Goal: Information Seeking & Learning: Learn about a topic

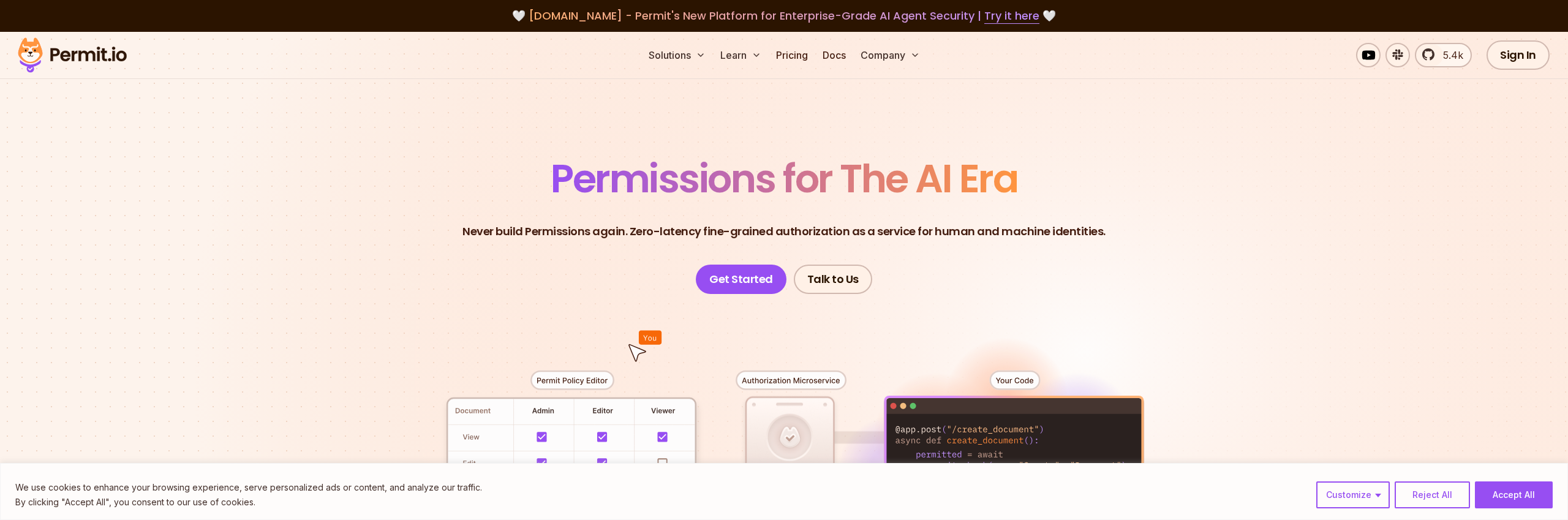
drag, startPoint x: 1519, startPoint y: 495, endPoint x: 1270, endPoint y: 406, distance: 264.4
click at [1519, 495] on button "Accept All" at bounding box center [1514, 495] width 78 height 27
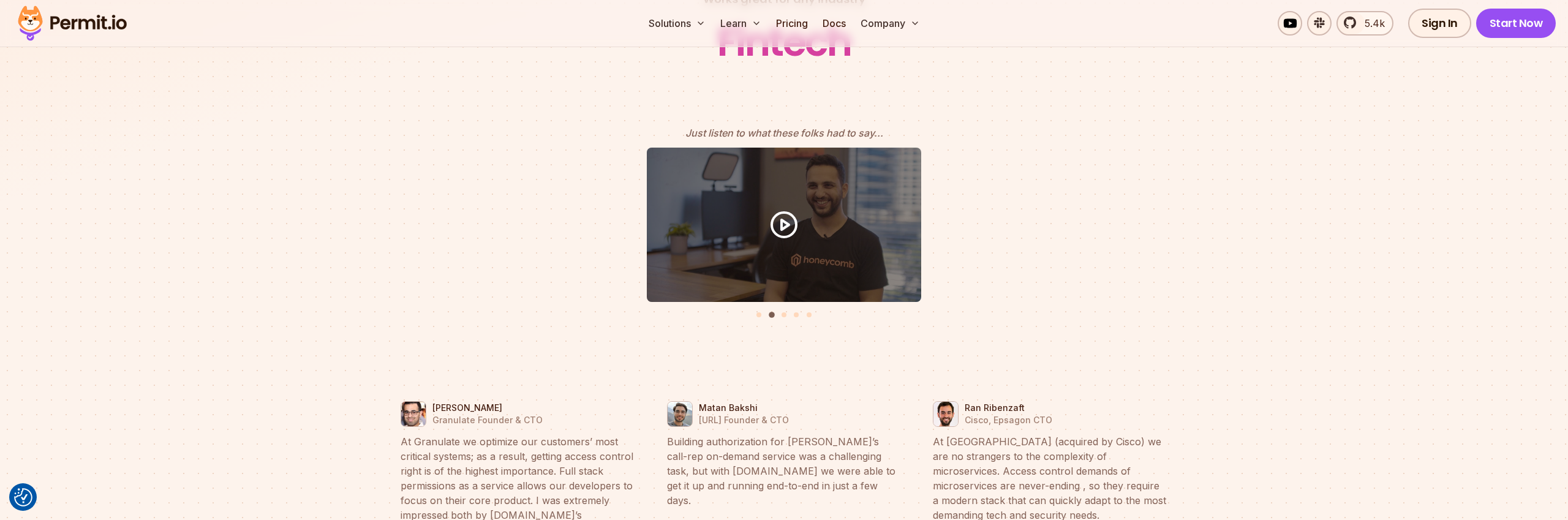
scroll to position [5414, 0]
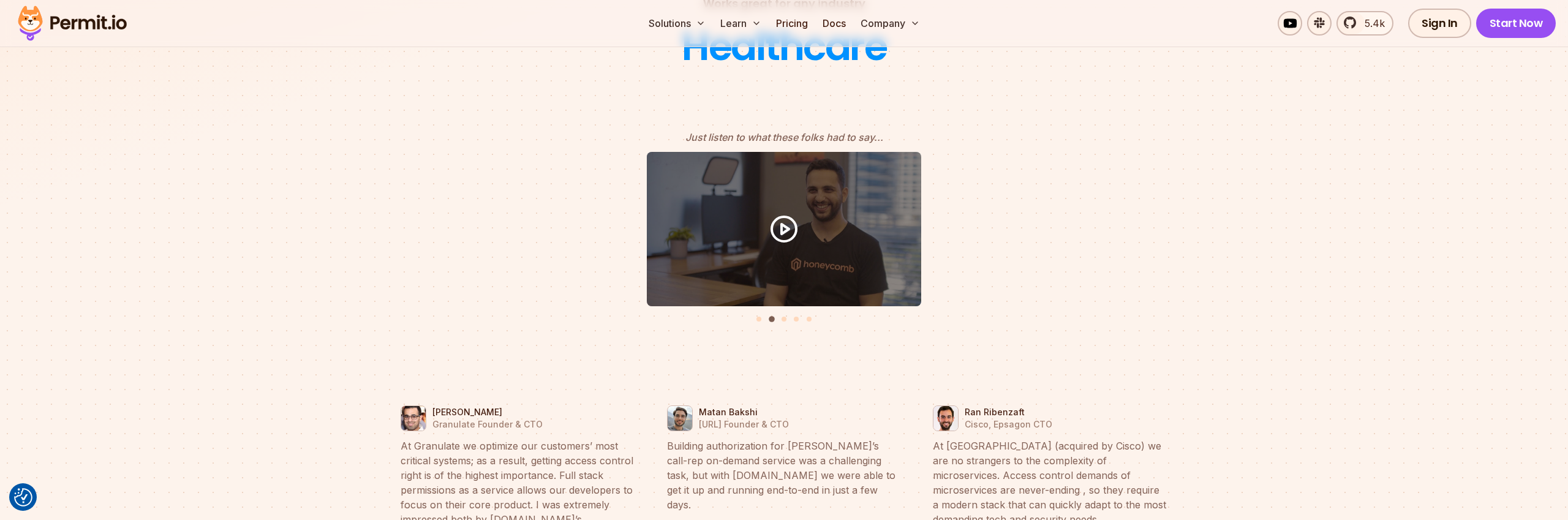
click at [788, 313] on li "Select a slide to show" at bounding box center [784, 318] width 9 height 10
click at [784, 317] on button "Go to slide 3" at bounding box center [784, 319] width 5 height 5
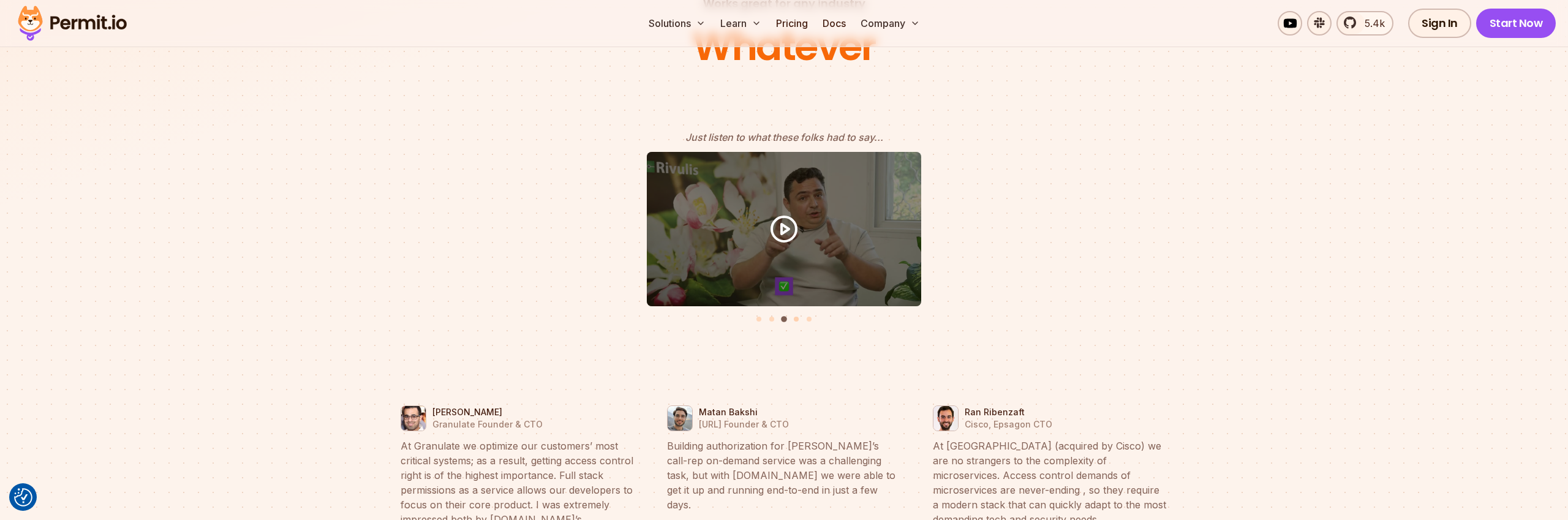
click at [795, 317] on button "Go to slide 4" at bounding box center [796, 319] width 5 height 5
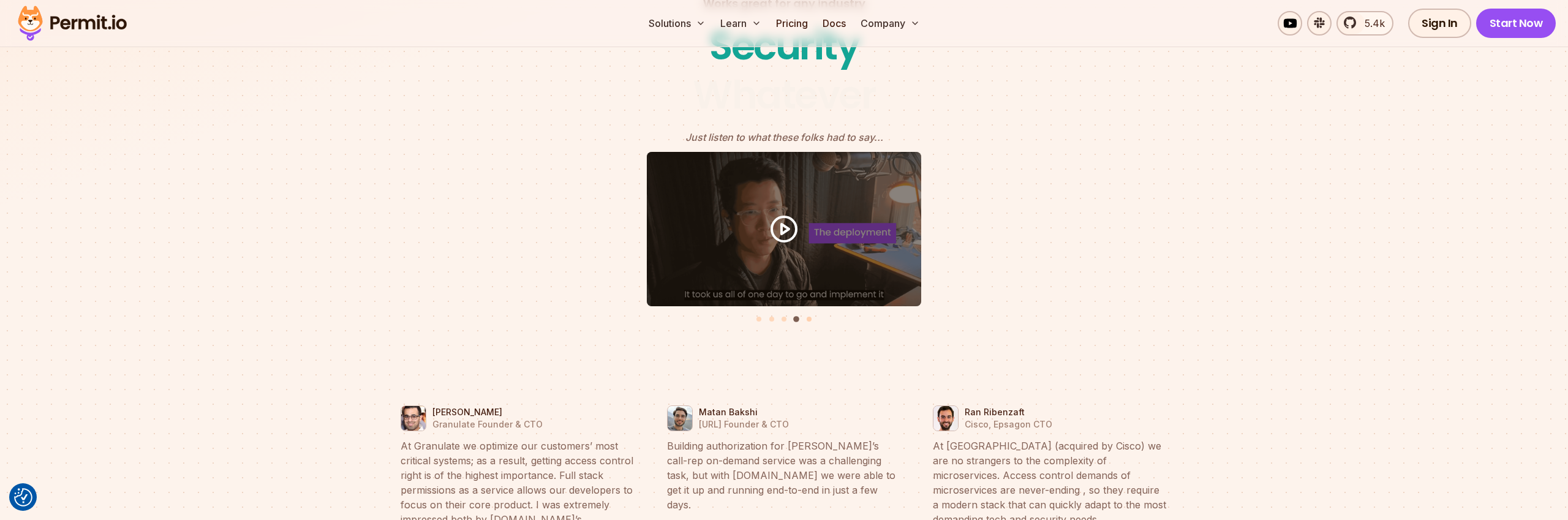
click at [806, 317] on button "Go to slide 5" at bounding box center [809, 319] width 5 height 5
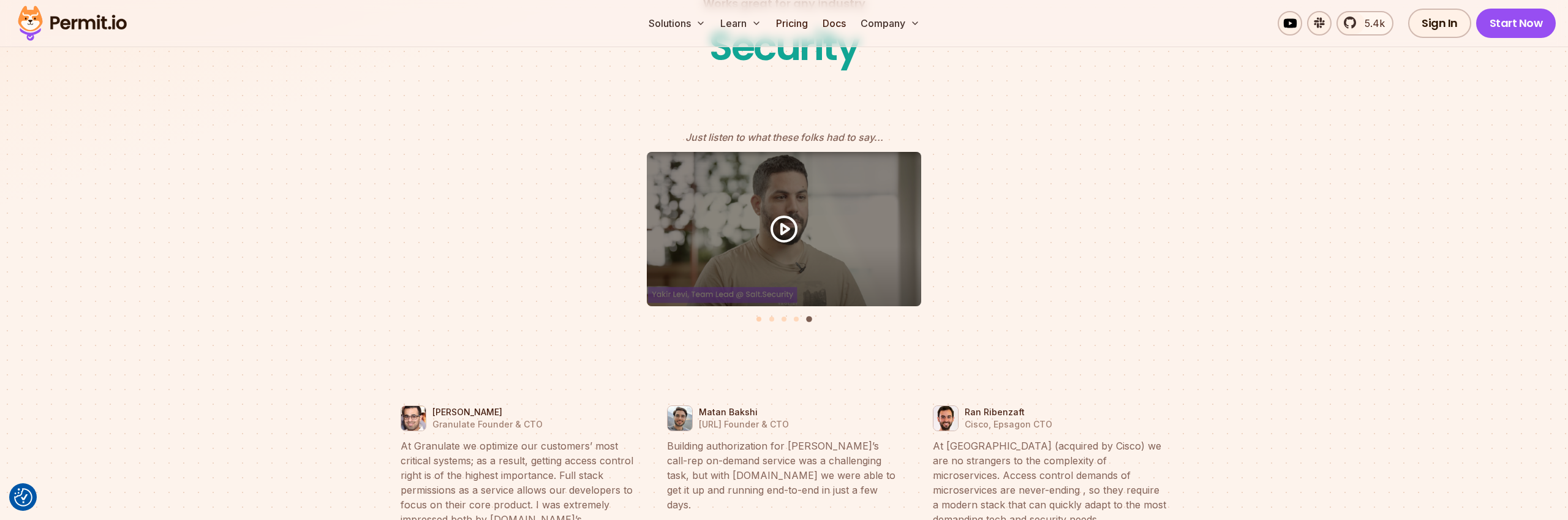
click at [759, 317] on button "Go to slide 1" at bounding box center [759, 319] width 5 height 5
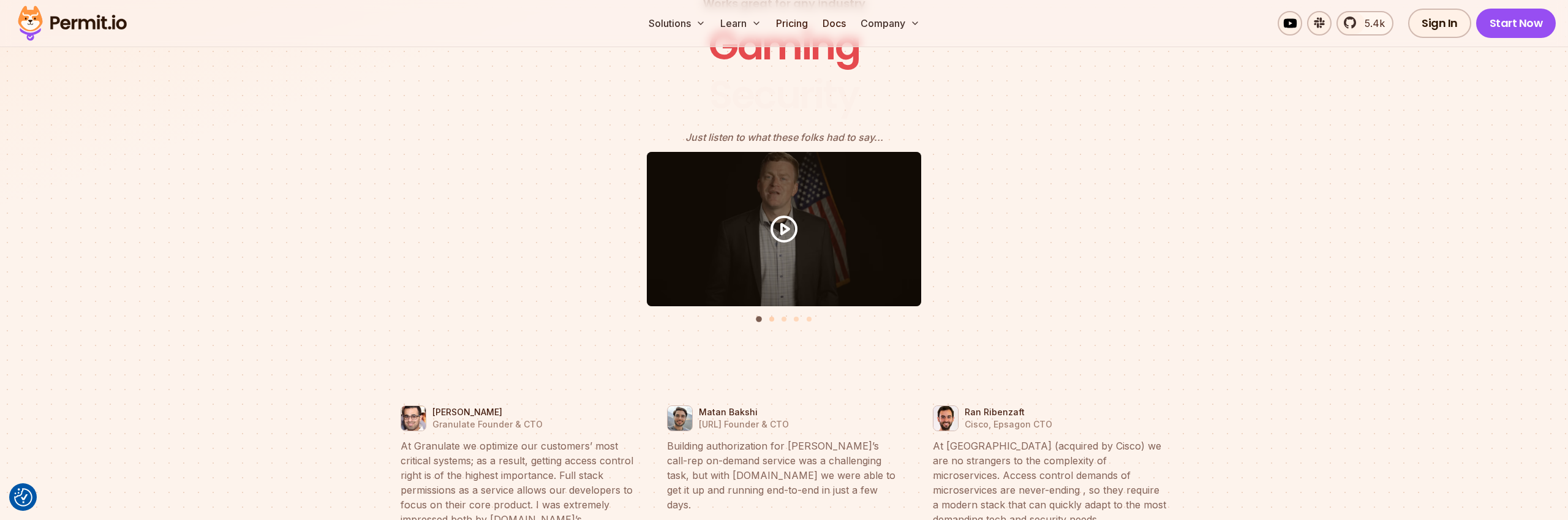
click at [774, 317] on button "Go to slide 2" at bounding box center [772, 319] width 5 height 5
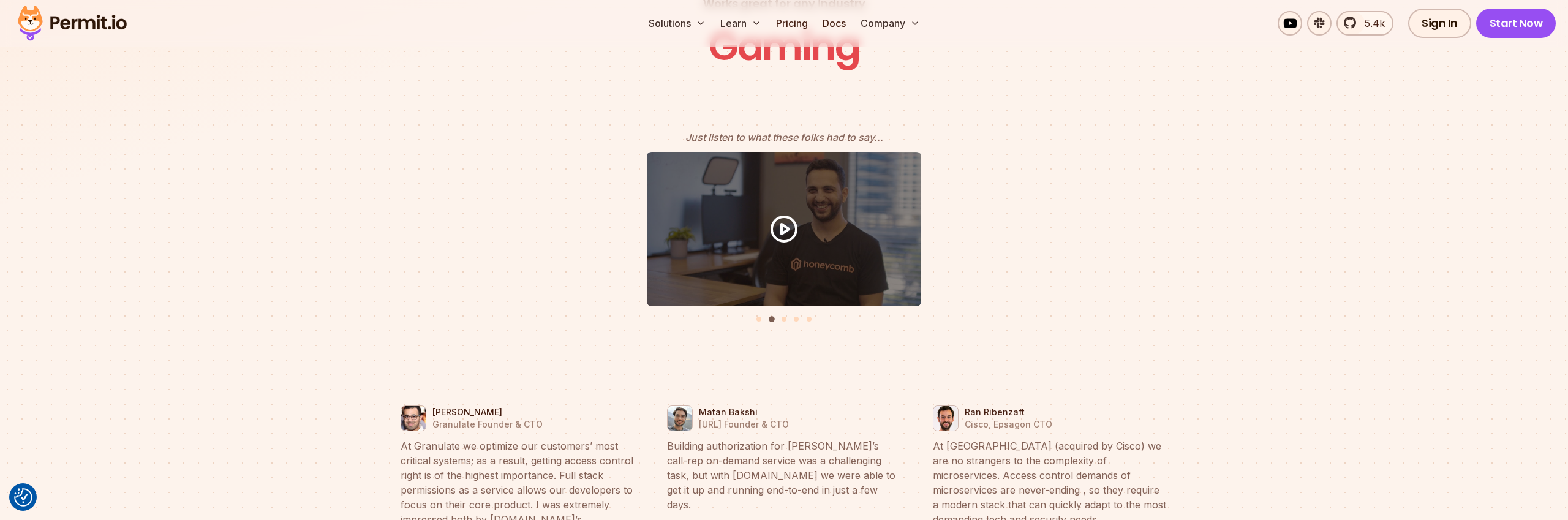
click at [786, 313] on li "Select a slide to show" at bounding box center [784, 318] width 9 height 10
click at [789, 304] on div "Testimonials" at bounding box center [783, 240] width 784 height 177
click at [782, 317] on button "Go to slide 3" at bounding box center [784, 319] width 5 height 5
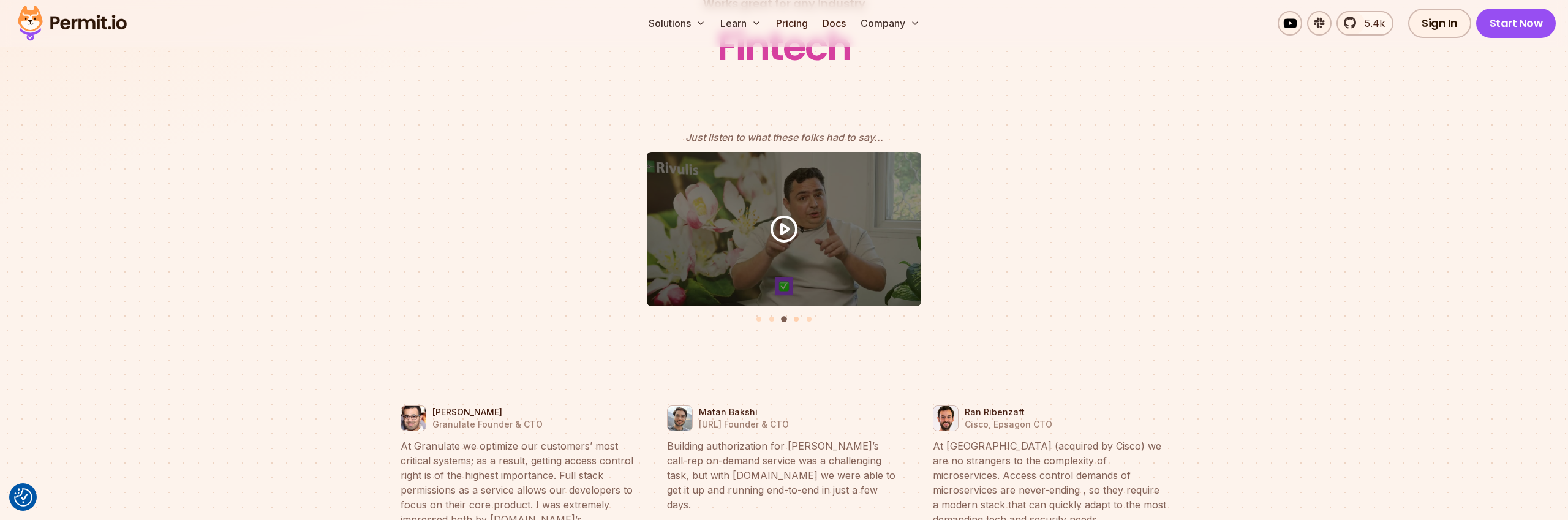
click at [796, 317] on button "Go to slide 4" at bounding box center [796, 319] width 5 height 5
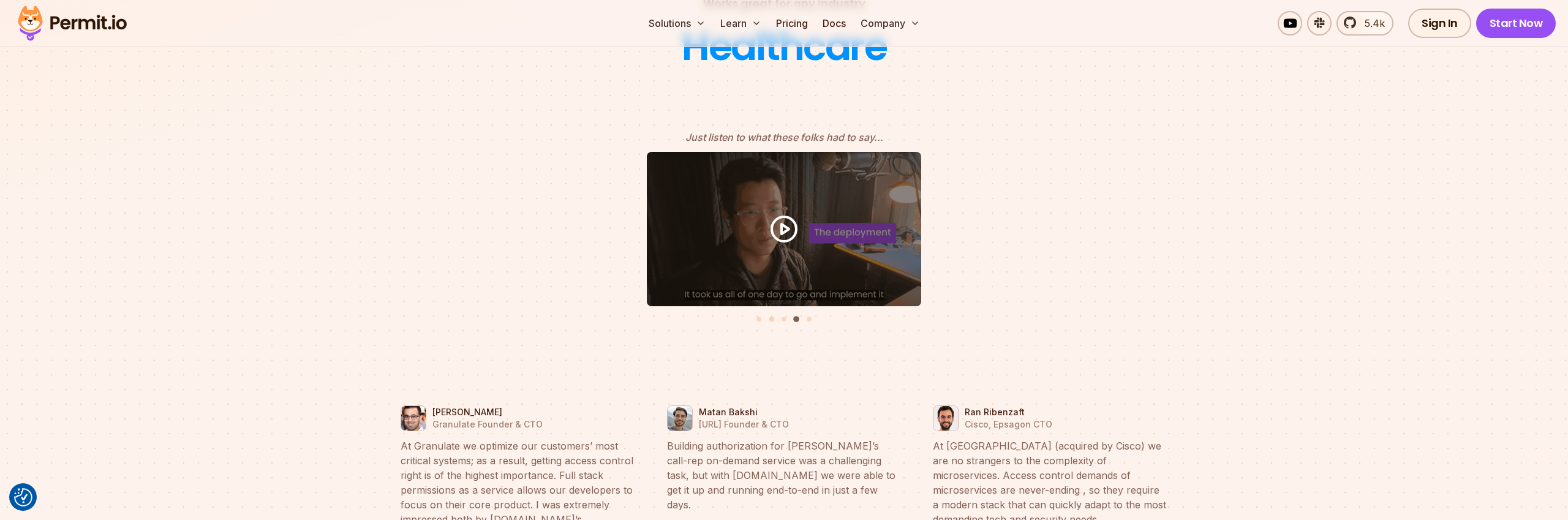
click at [774, 317] on button "Go to slide 2" at bounding box center [772, 319] width 5 height 5
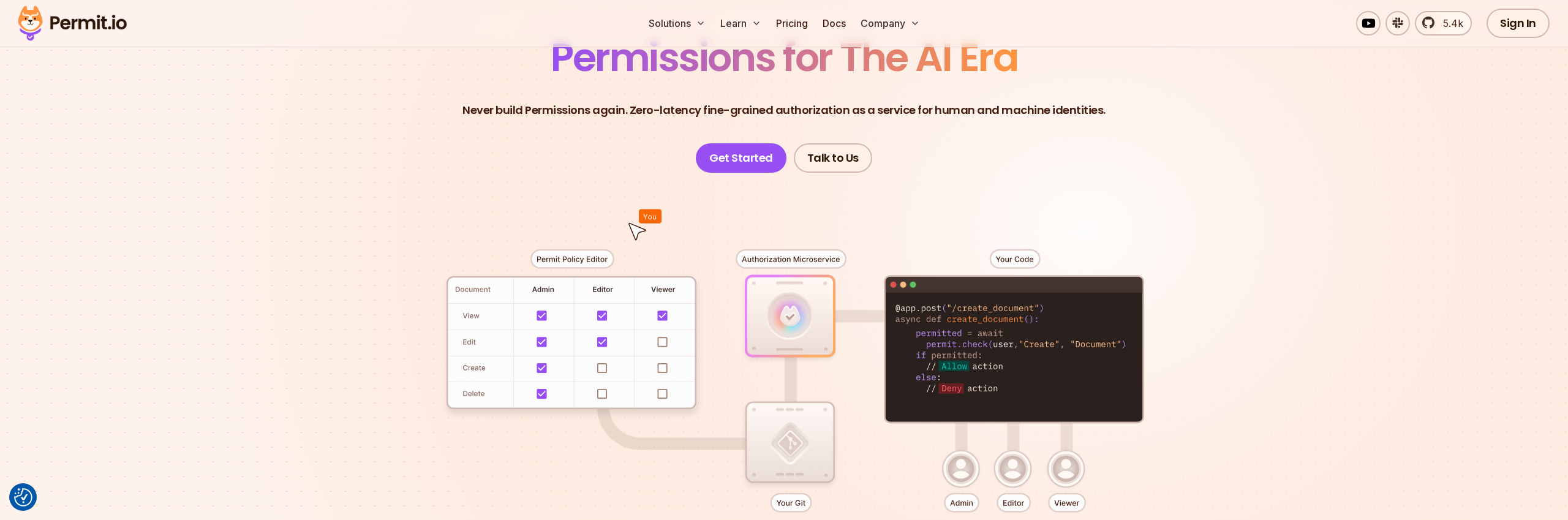
scroll to position [0, 0]
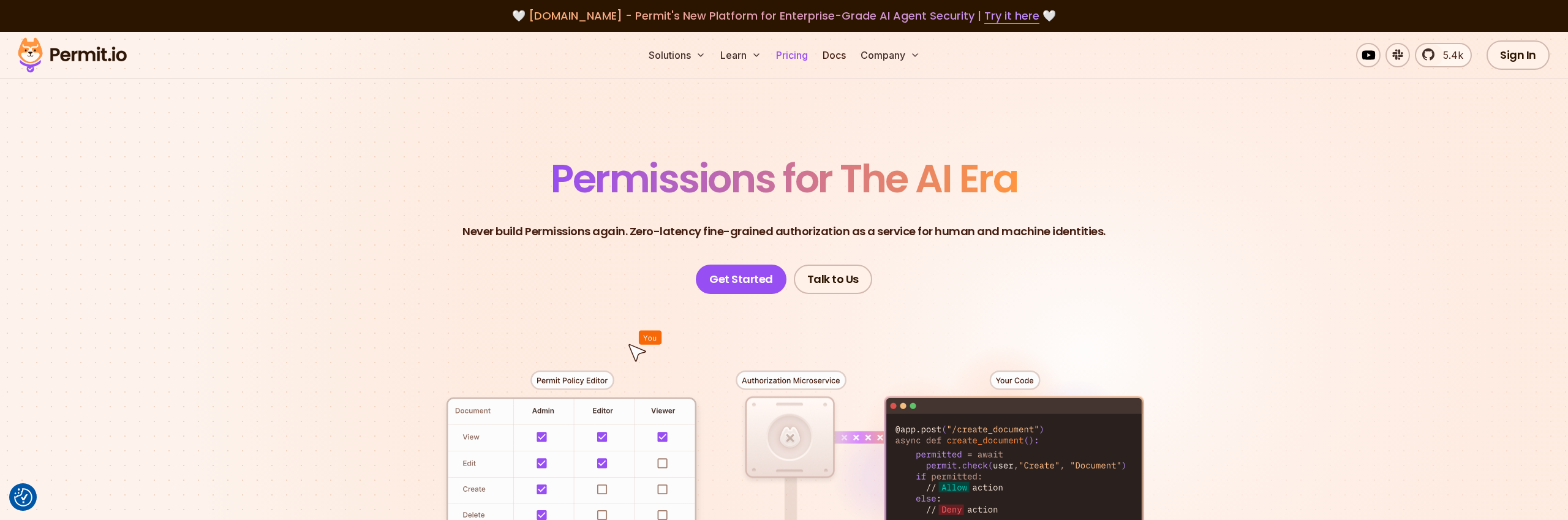
click at [802, 65] on link "Pricing" at bounding box center [792, 55] width 41 height 25
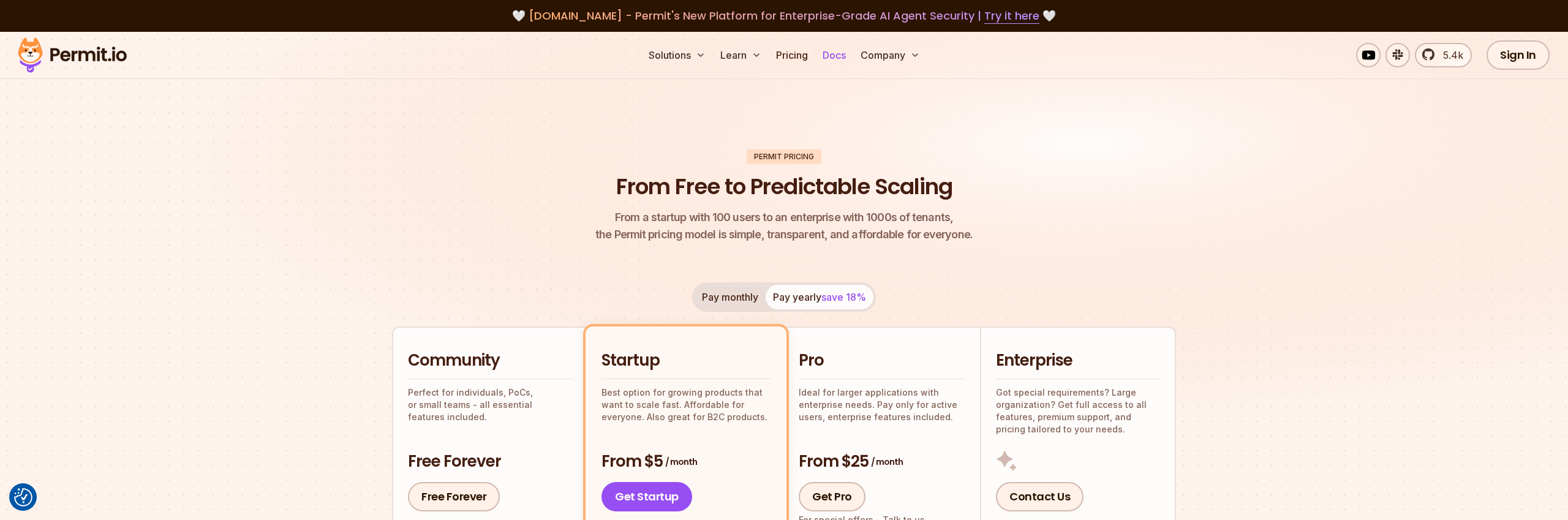
click at [833, 60] on link "Docs" at bounding box center [834, 55] width 33 height 25
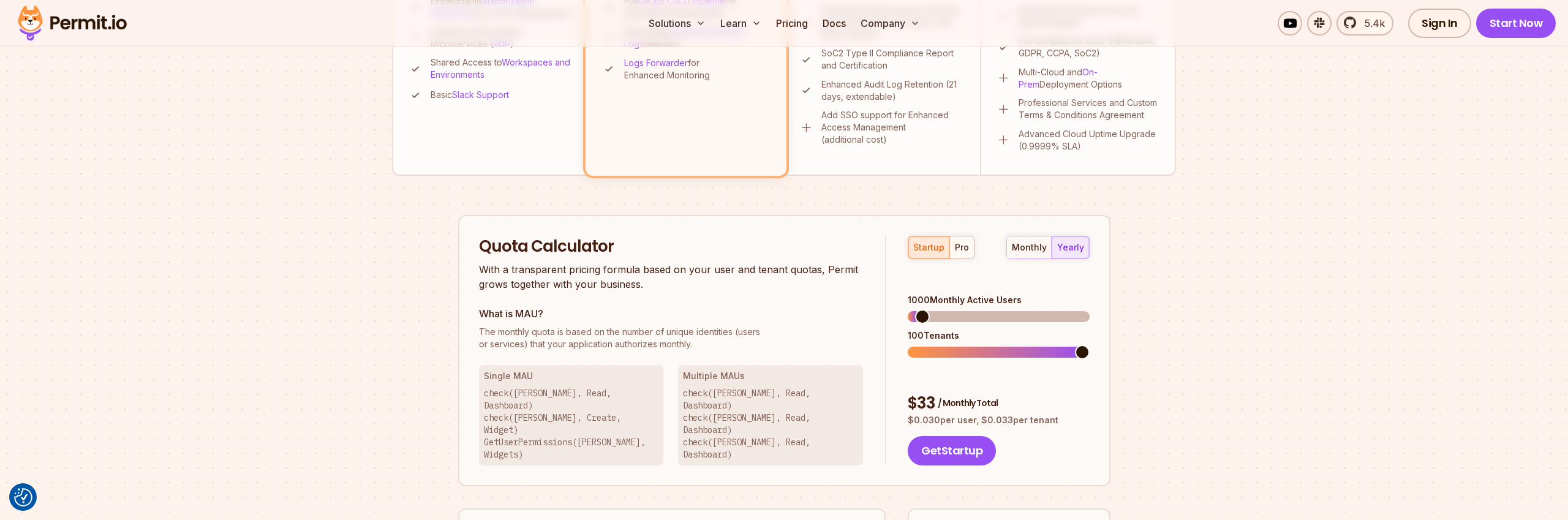
scroll to position [610, 0]
